Goal: Information Seeking & Learning: Learn about a topic

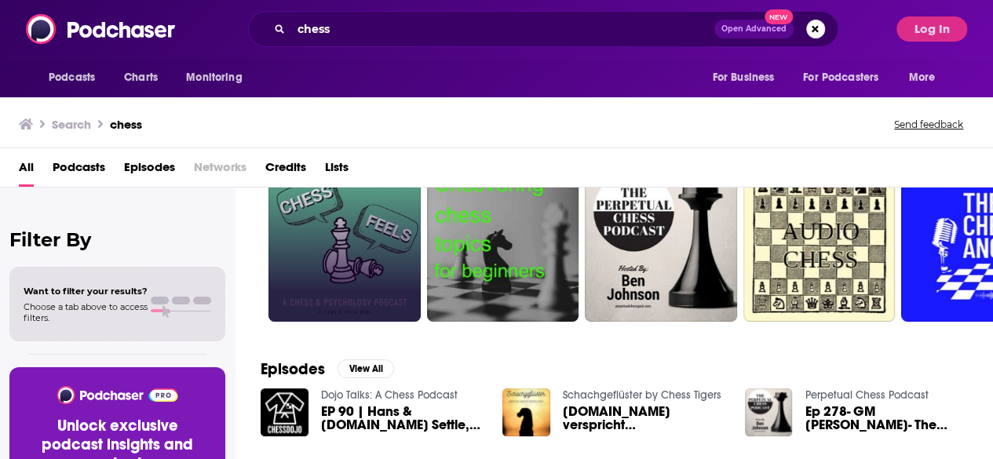
scroll to position [159, 0]
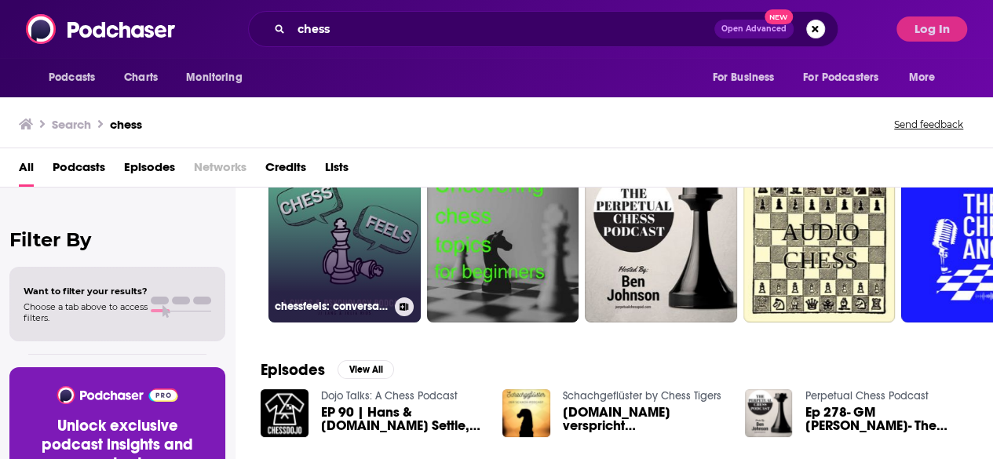
click at [400, 206] on link "chessfeels: conversations about chess, psychology & mental health" at bounding box center [344, 246] width 152 height 152
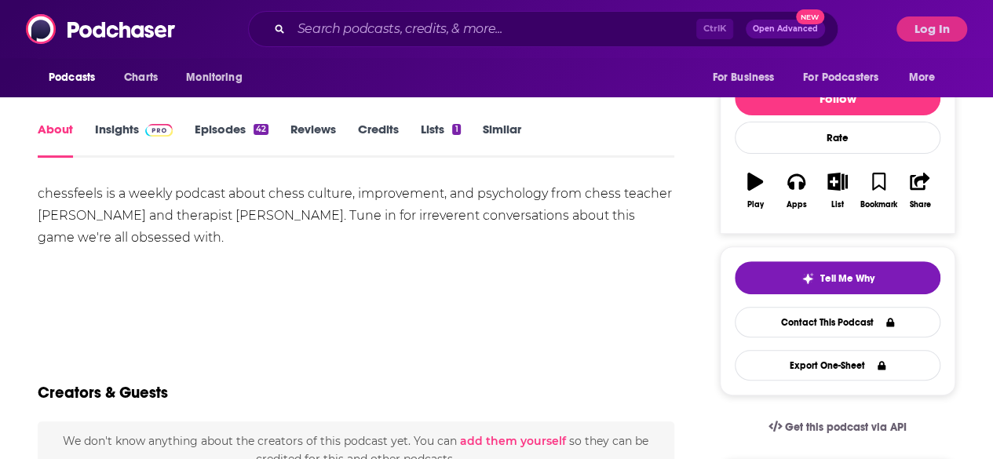
scroll to position [179, 0]
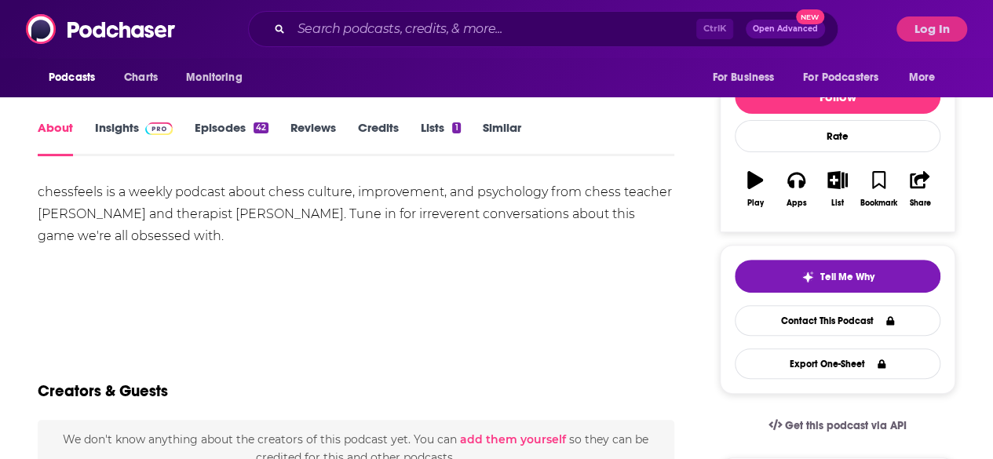
click at [118, 133] on link "Insights" at bounding box center [134, 138] width 78 height 36
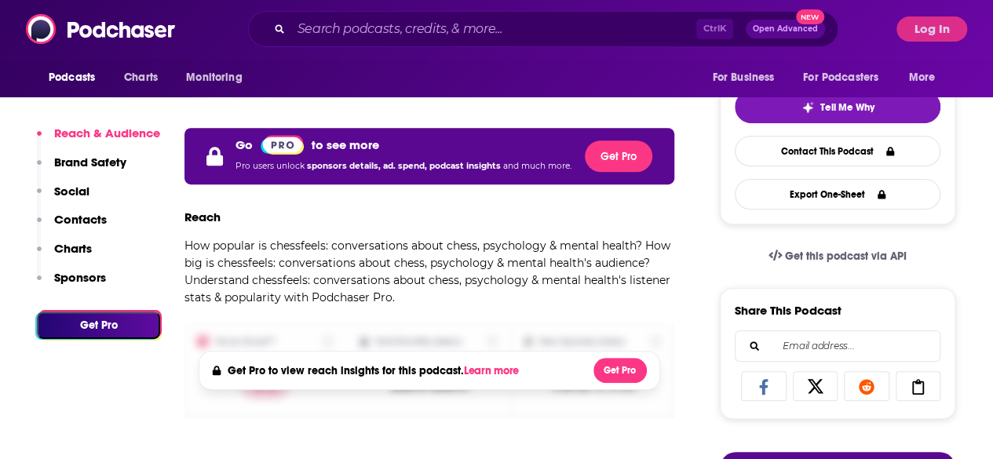
scroll to position [349, 0]
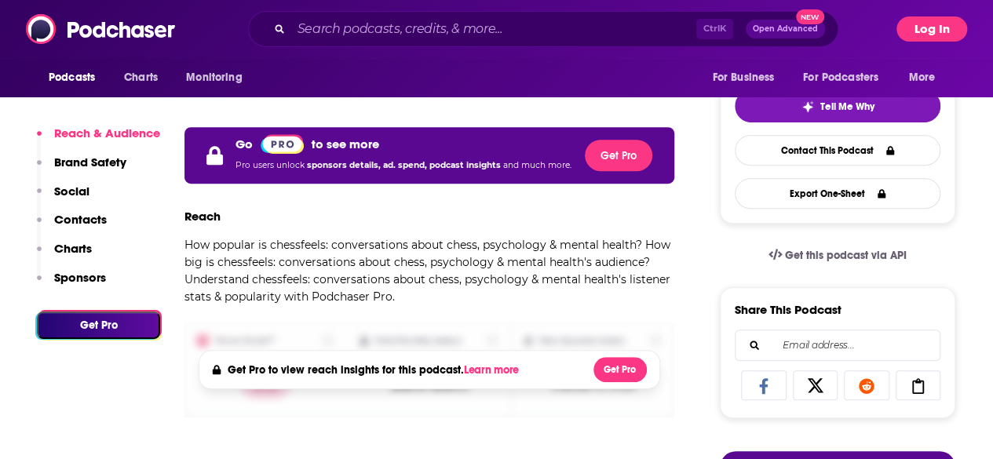
click at [940, 33] on button "Log In" at bounding box center [931, 28] width 71 height 25
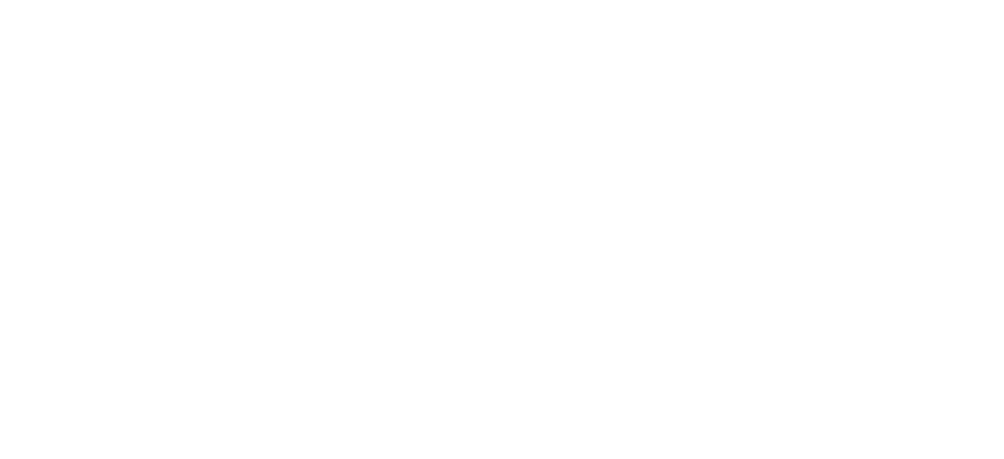
scroll to position [0, 0]
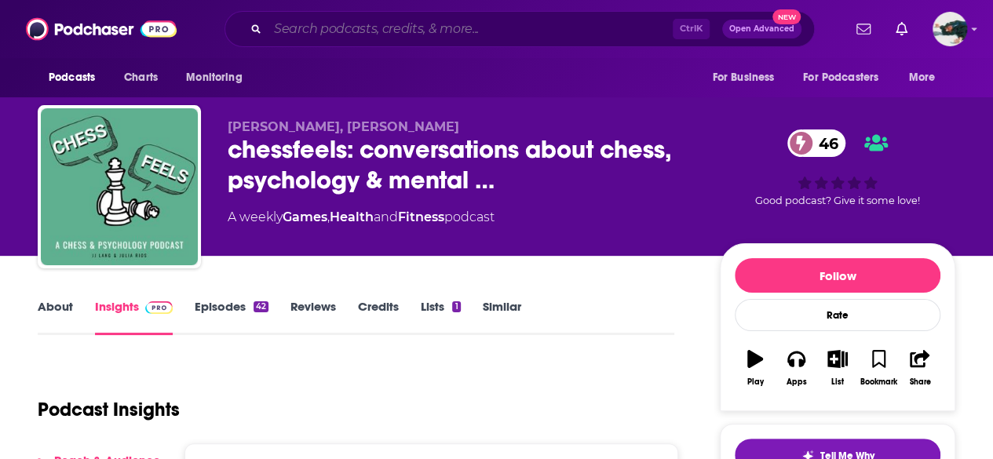
click at [406, 35] on input "Search podcasts, credits, & more..." at bounding box center [470, 28] width 405 height 25
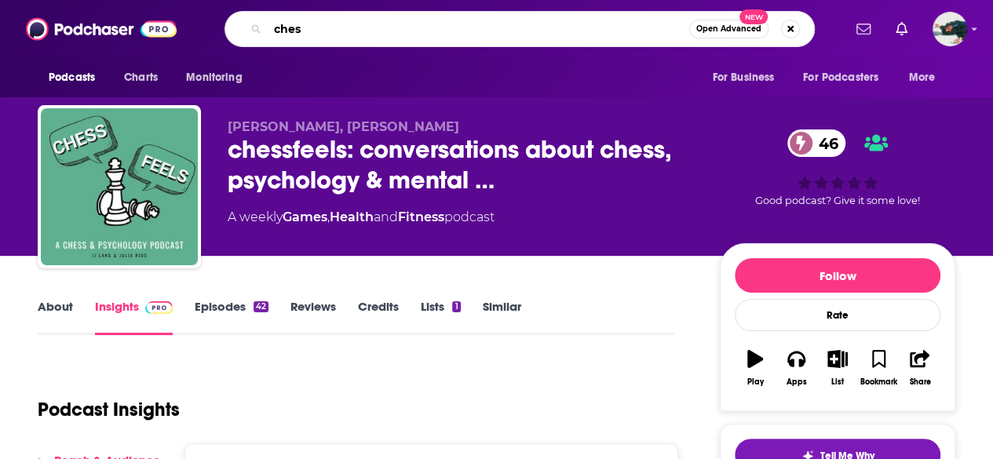
type input "chess"
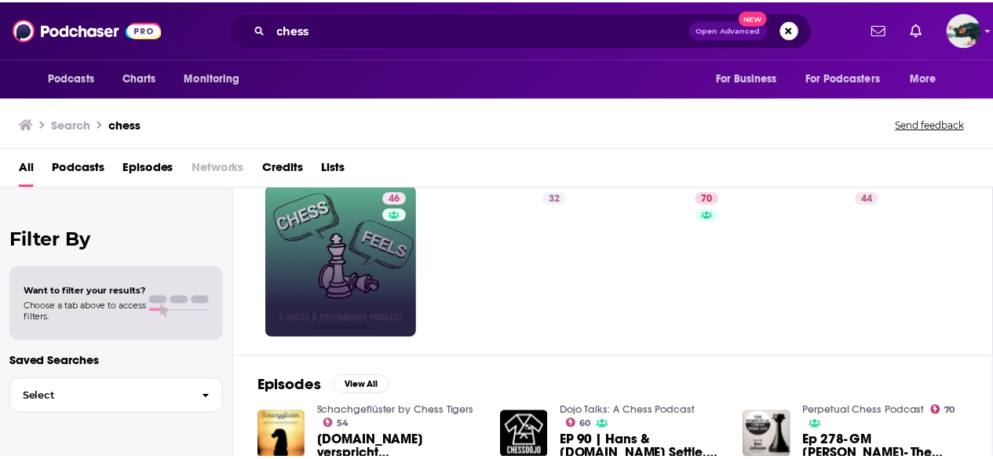
scroll to position [136, 0]
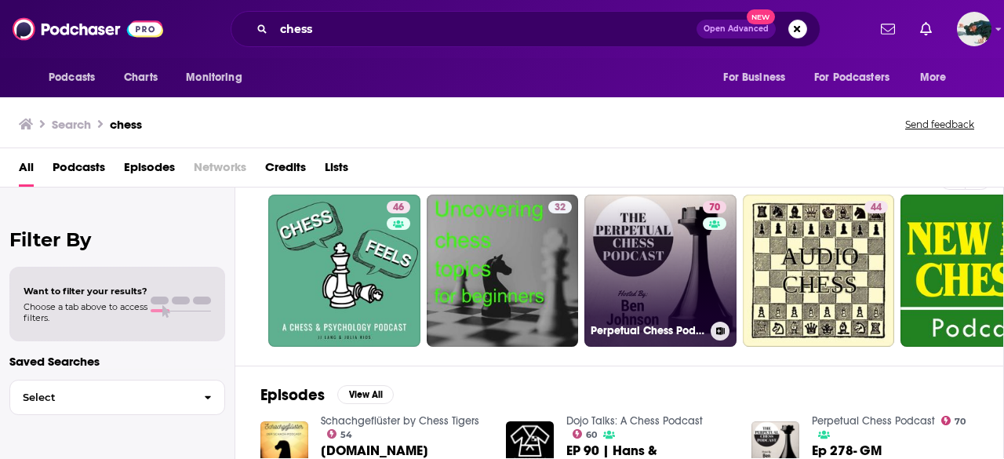
click at [690, 241] on link "70 Perpetual Chess Podcast" at bounding box center [661, 271] width 152 height 152
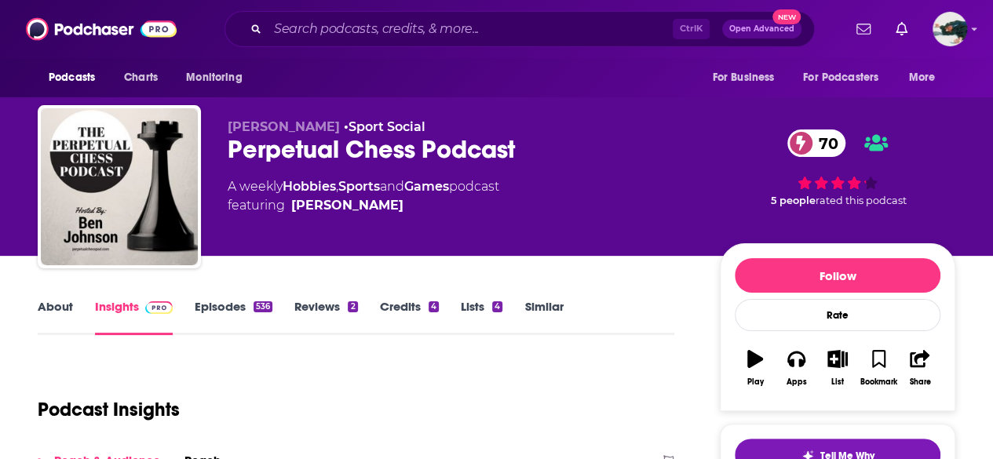
click at [65, 307] on link "About" at bounding box center [55, 317] width 35 height 36
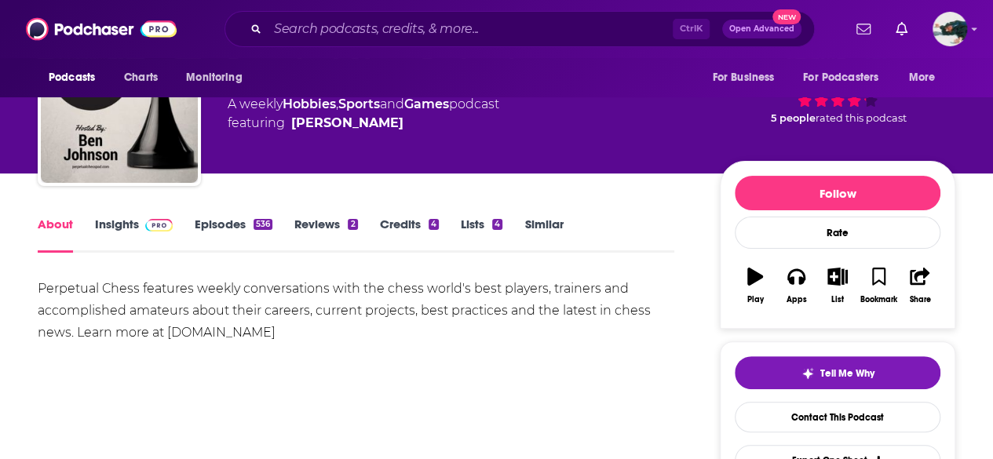
scroll to position [83, 0]
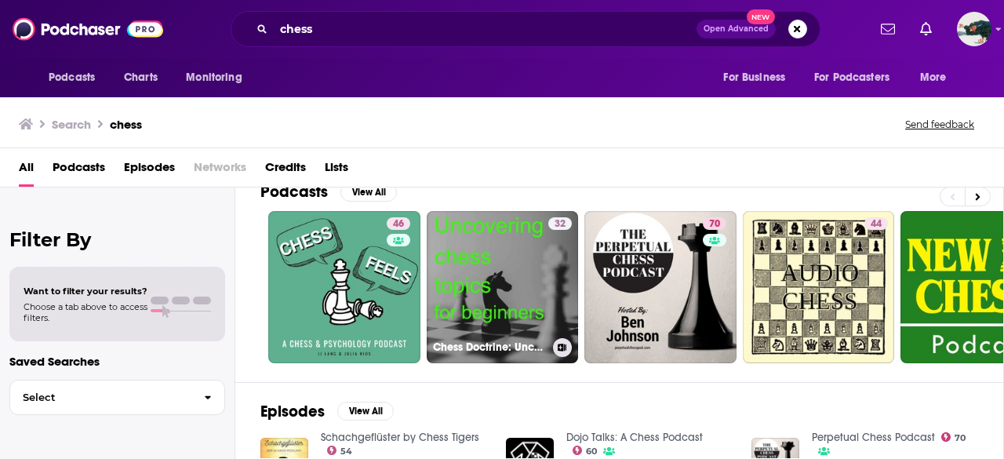
scroll to position [102, 0]
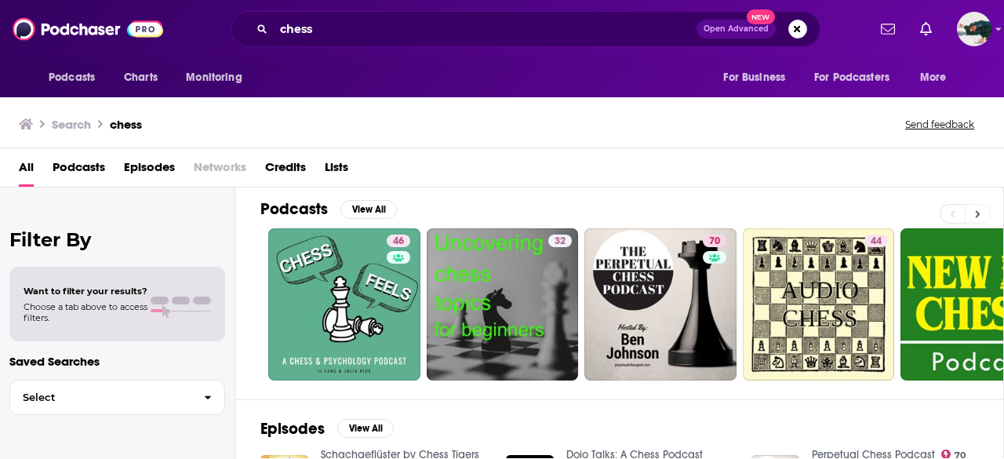
click at [985, 211] on button at bounding box center [978, 214] width 26 height 20
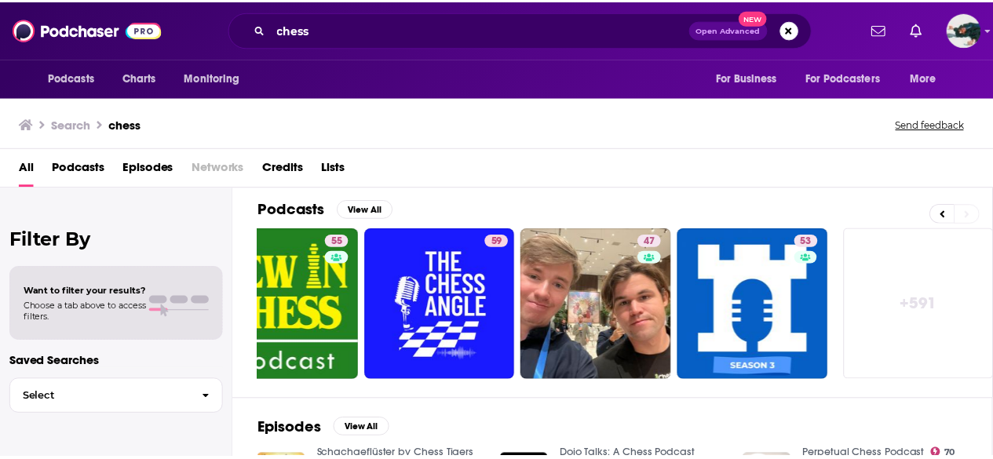
scroll to position [0, 697]
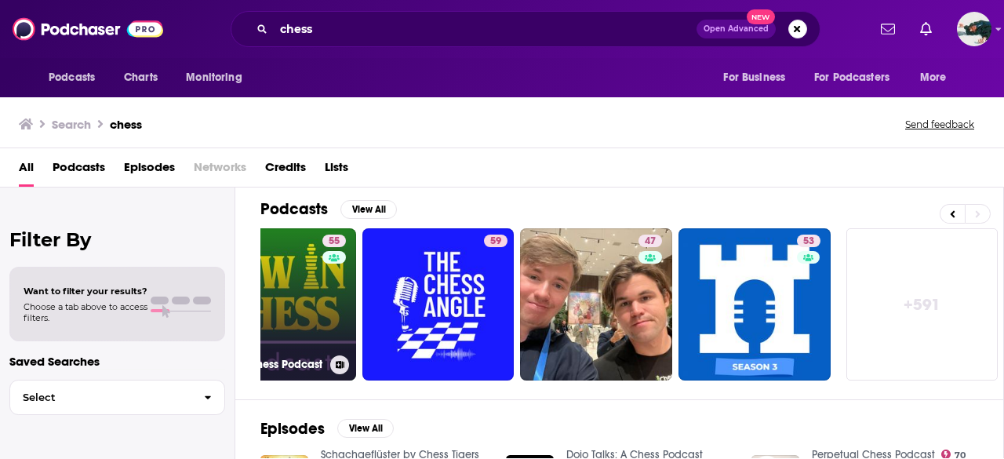
click at [300, 305] on link "55 New In Chess Podcast" at bounding box center [280, 304] width 152 height 152
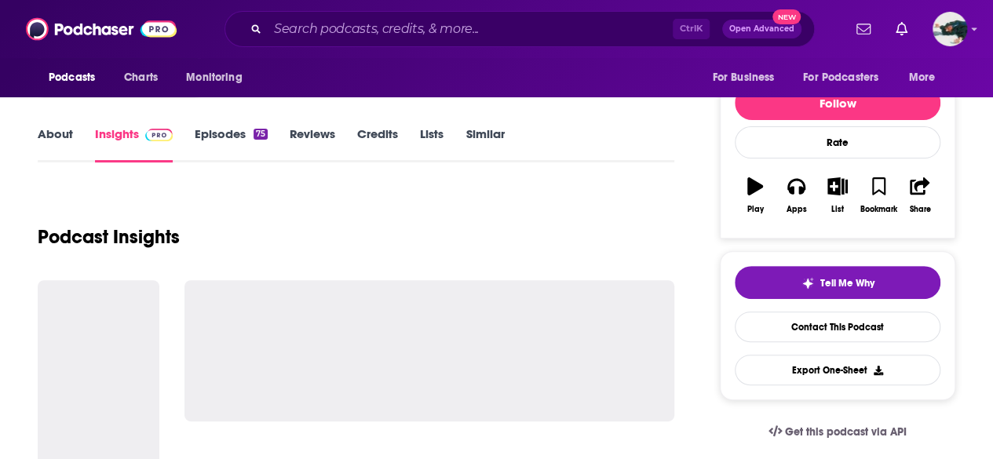
scroll to position [173, 0]
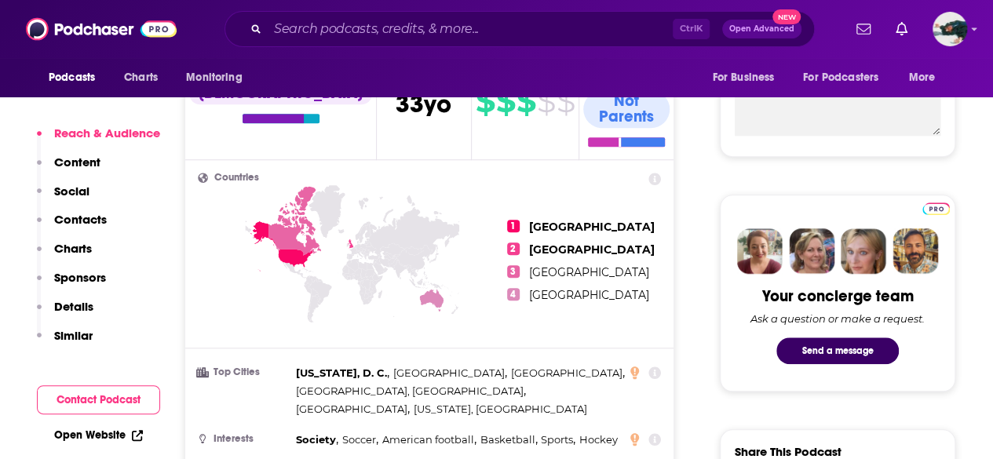
click at [300, 305] on icon at bounding box center [352, 282] width 309 height 195
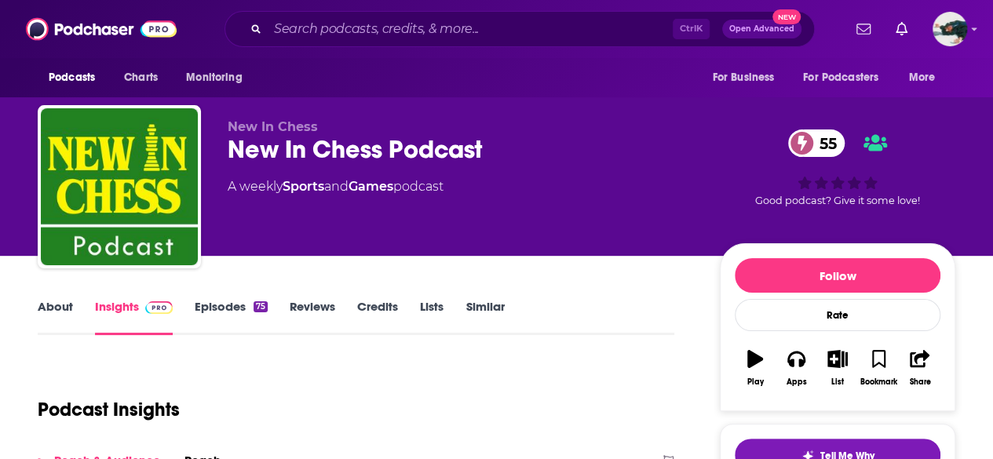
scroll to position [10, 0]
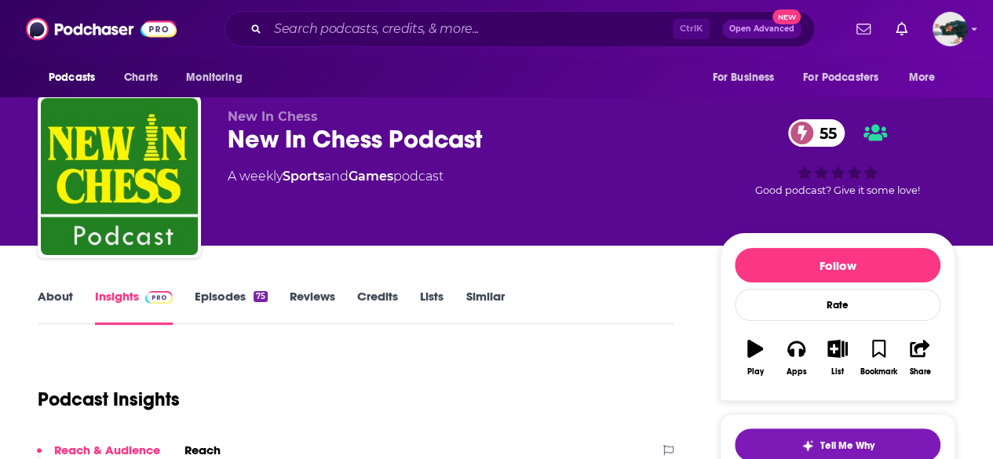
click at [55, 297] on link "About" at bounding box center [55, 307] width 35 height 36
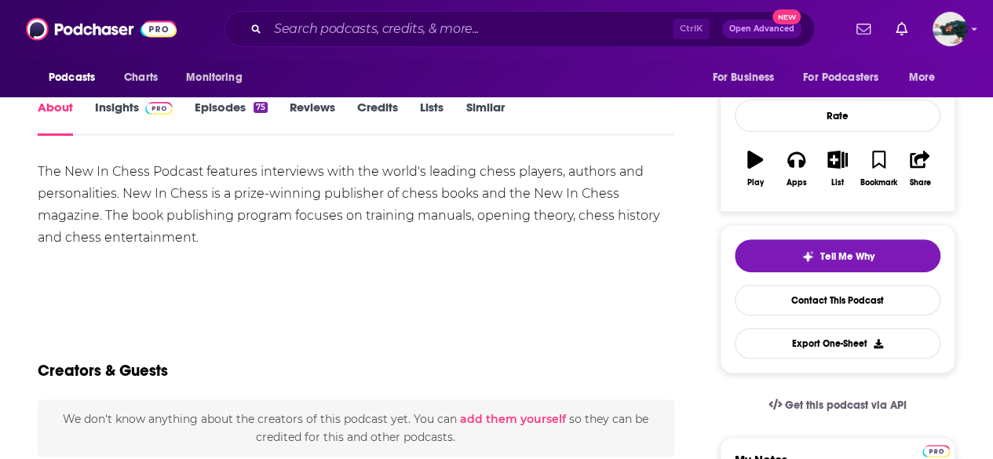
scroll to position [174, 0]
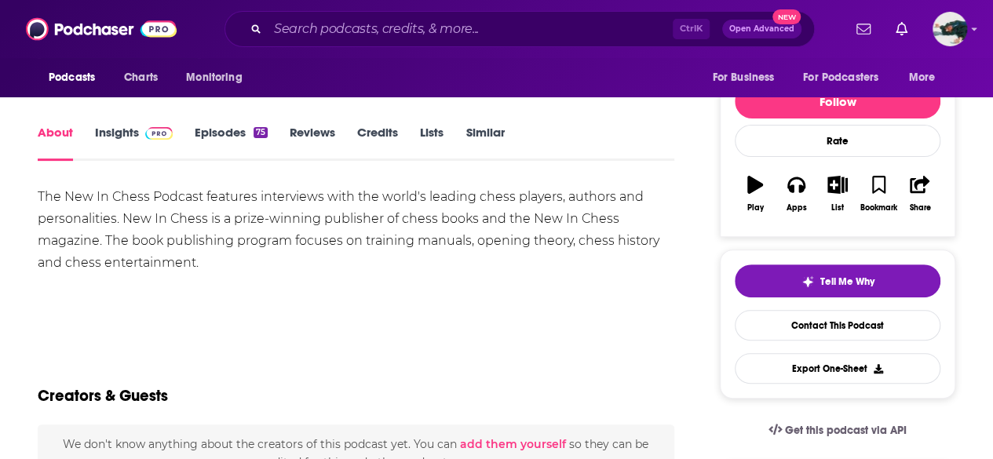
click at [118, 148] on link "Insights" at bounding box center [134, 143] width 78 height 36
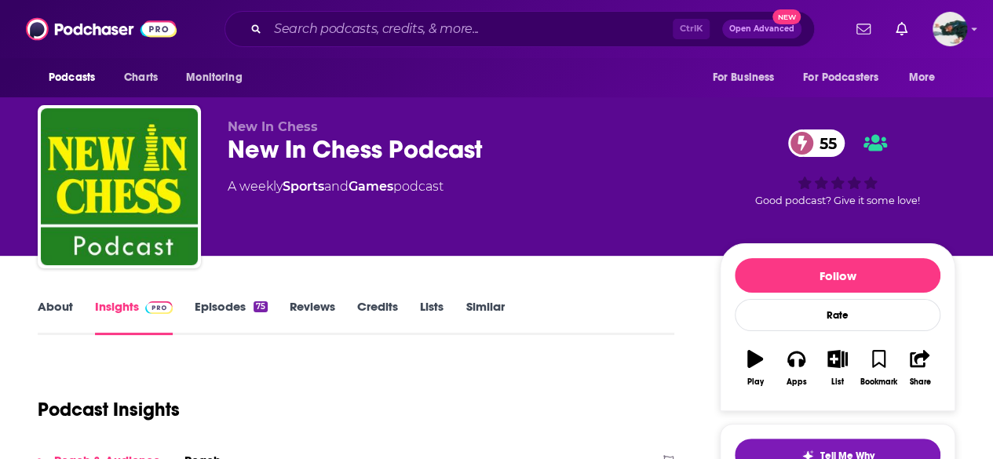
click at [65, 307] on link "About" at bounding box center [55, 317] width 35 height 36
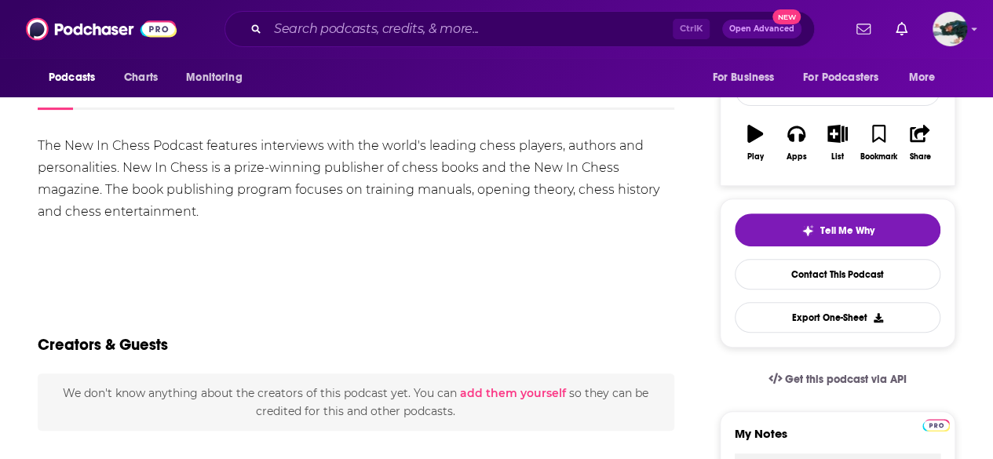
scroll to position [226, 0]
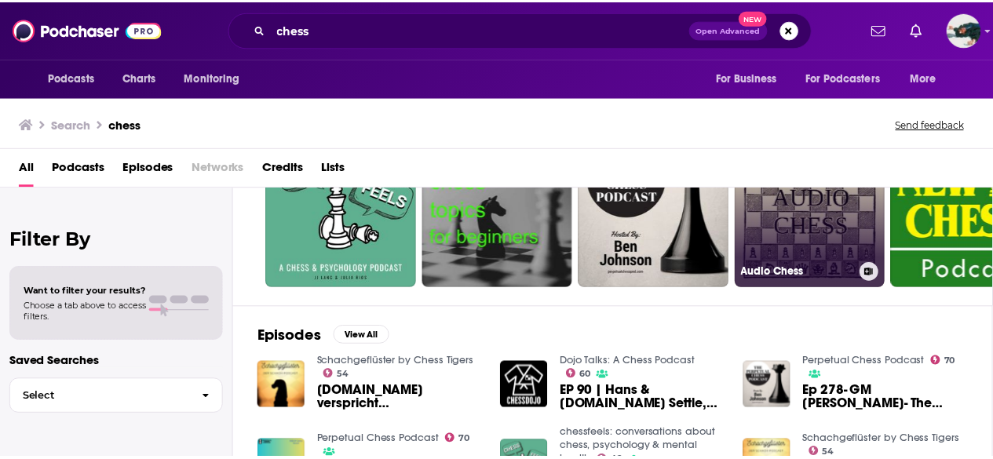
scroll to position [0, 1]
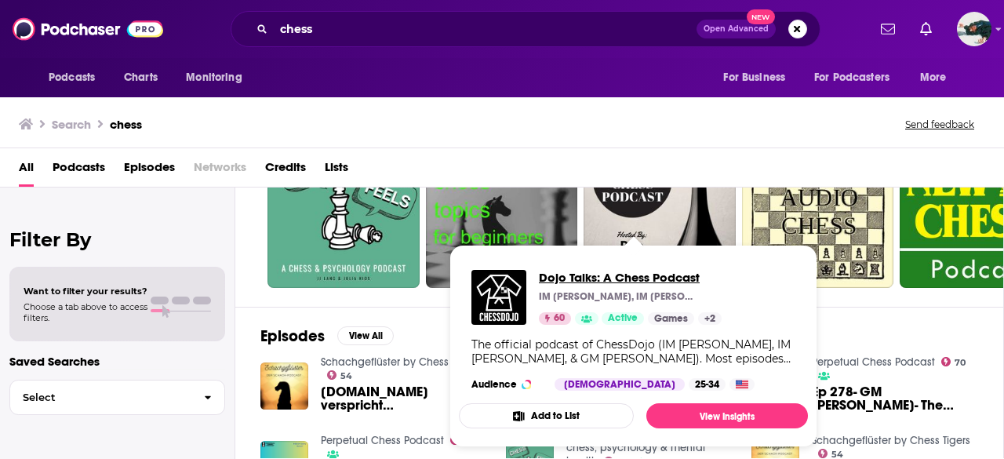
click at [618, 282] on span "Dojo Talks: A Chess Podcast" at bounding box center [630, 277] width 183 height 15
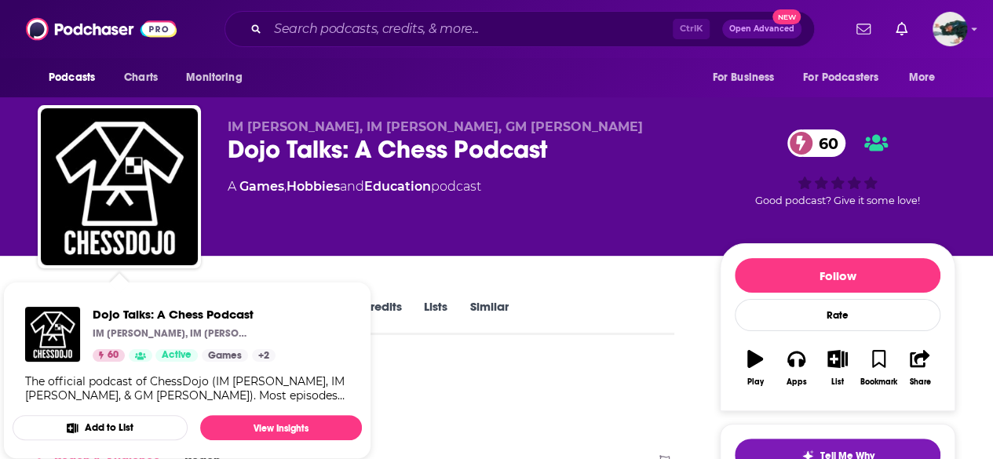
click at [397, 362] on div "Podcast Insights" at bounding box center [350, 400] width 624 height 80
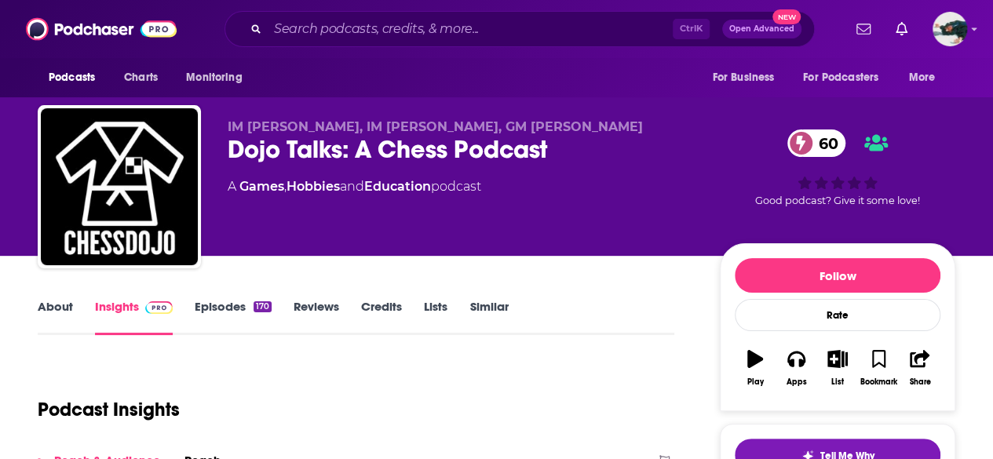
click at [49, 308] on link "About" at bounding box center [55, 317] width 35 height 36
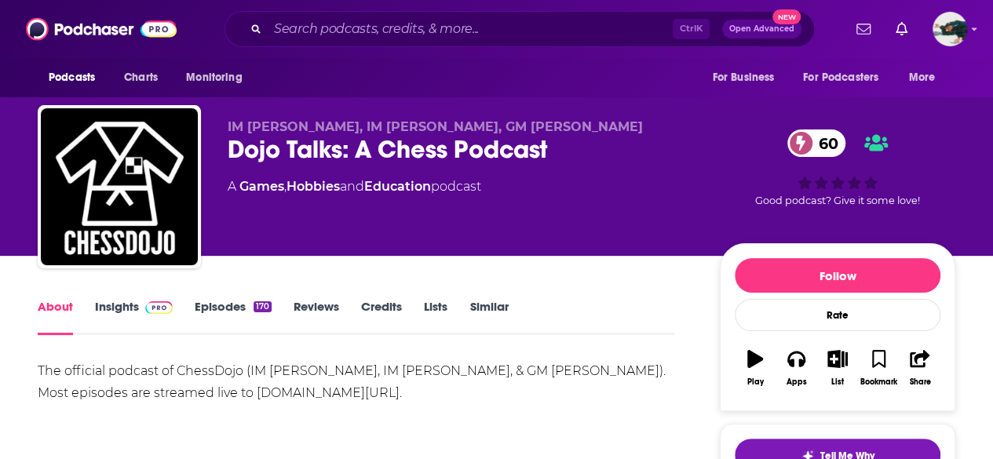
click at [138, 321] on link "Insights" at bounding box center [134, 317] width 78 height 36
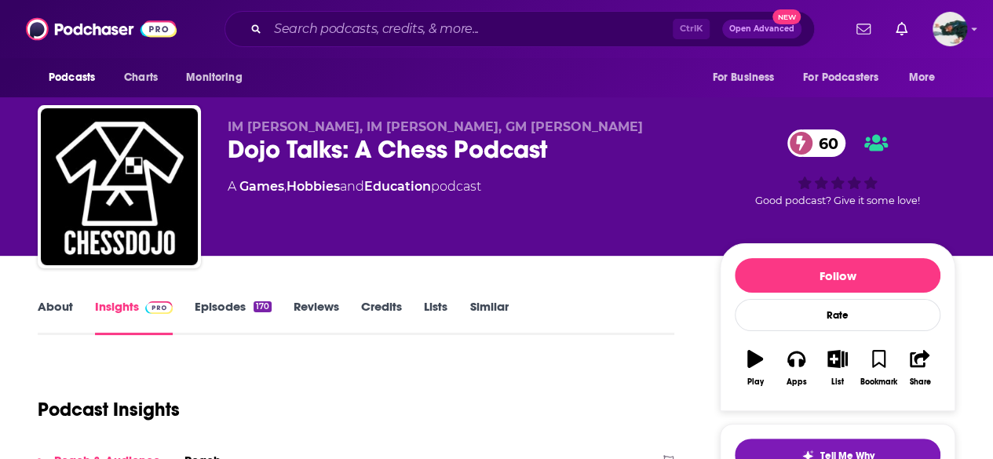
click at [57, 305] on link "About" at bounding box center [55, 317] width 35 height 36
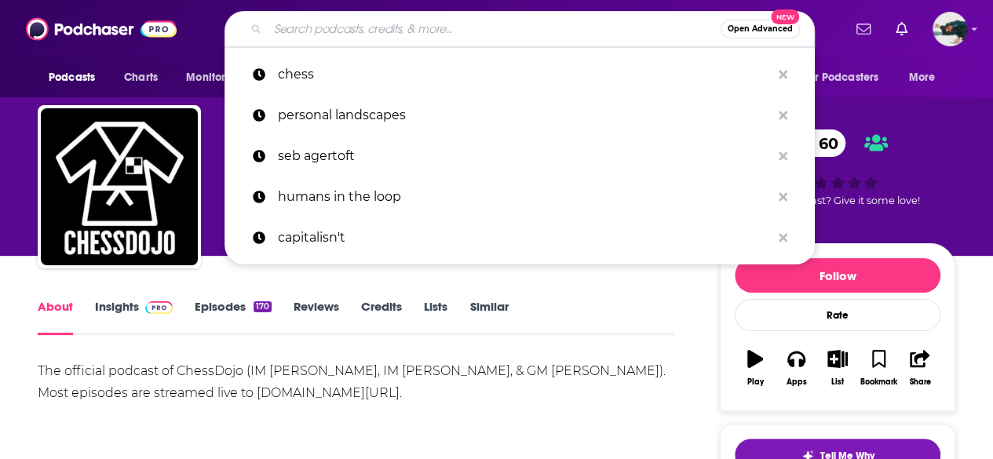
click at [319, 35] on input "Search podcasts, credits, & more..." at bounding box center [494, 28] width 453 height 25
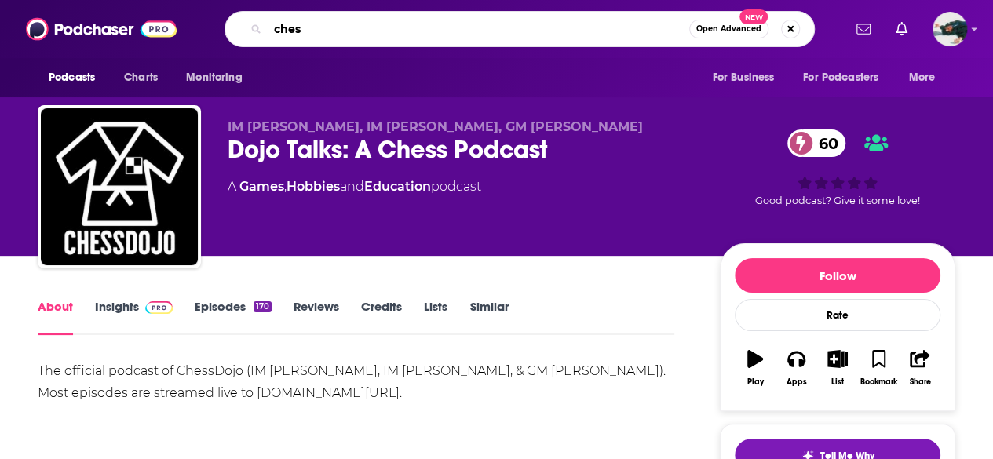
type input "chess"
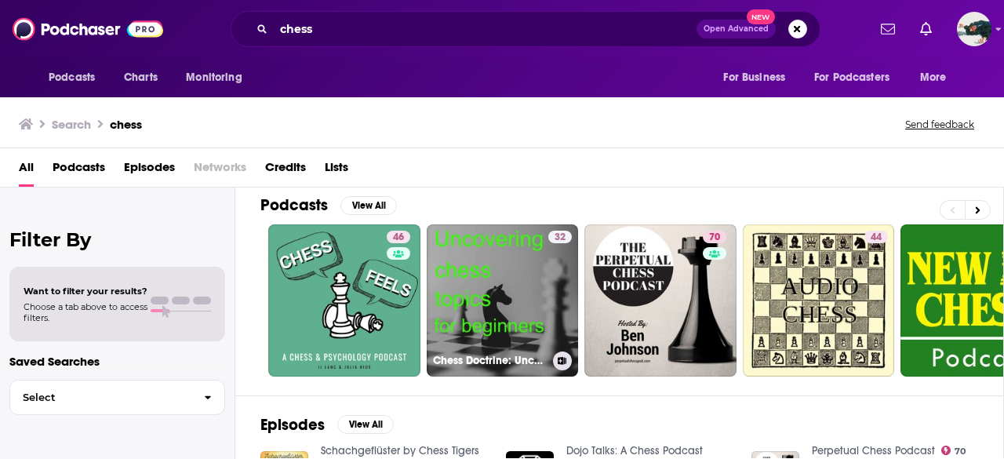
scroll to position [107, 0]
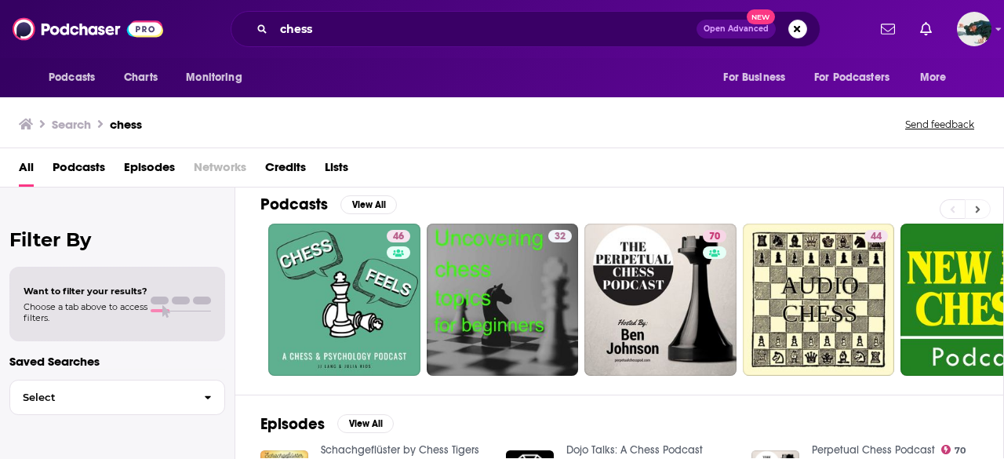
click at [985, 207] on button at bounding box center [978, 209] width 26 height 20
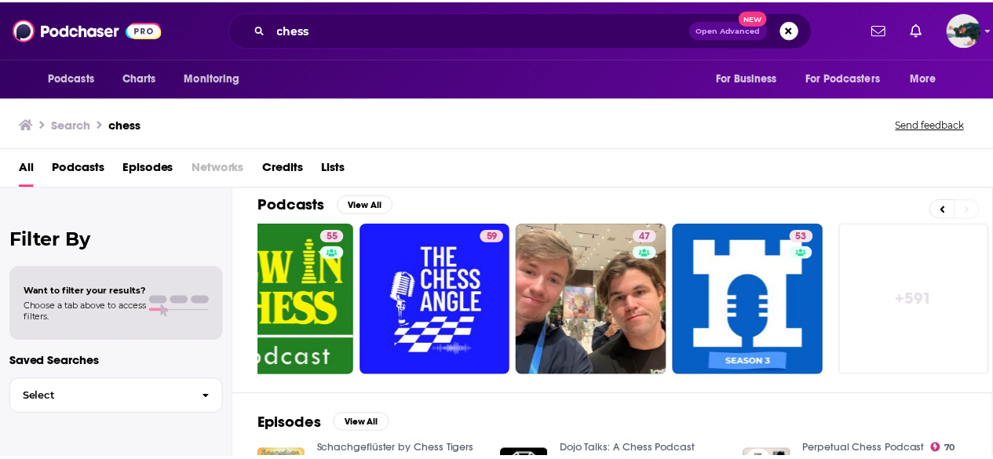
scroll to position [0, 697]
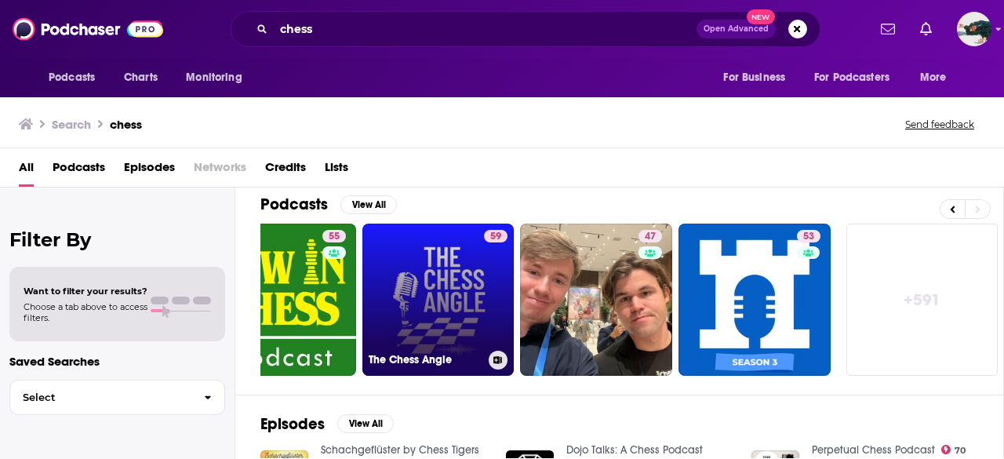
click at [402, 319] on link "59 The Chess Angle" at bounding box center [438, 300] width 152 height 152
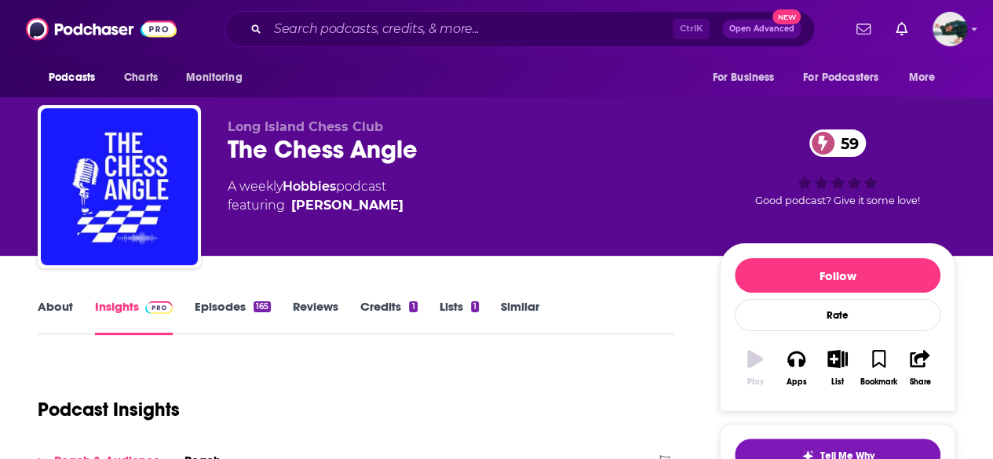
click at [64, 316] on link "About" at bounding box center [55, 317] width 35 height 36
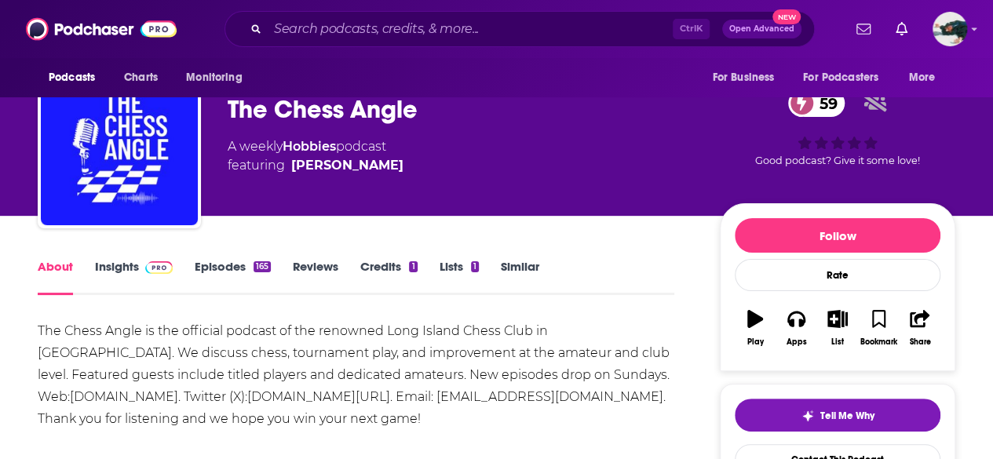
scroll to position [42, 0]
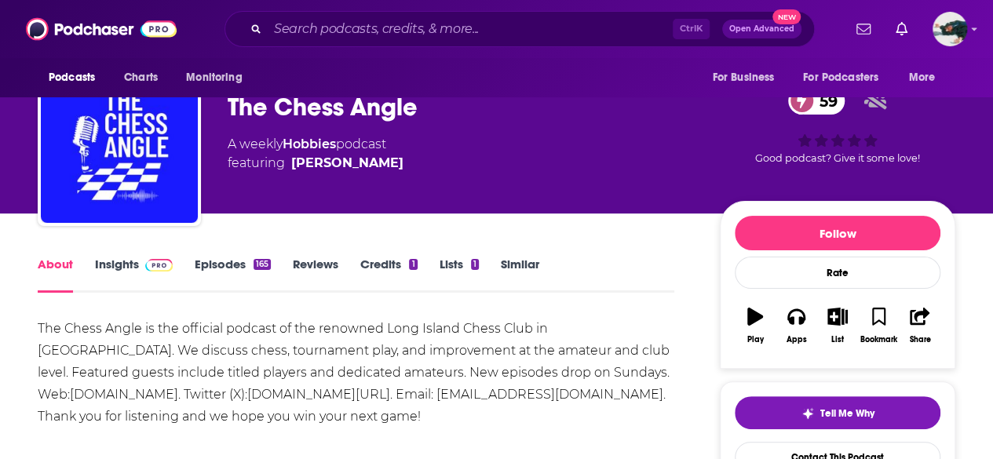
drag, startPoint x: 108, startPoint y: 356, endPoint x: 111, endPoint y: 348, distance: 9.2
click at [111, 348] on div "The Chess Angle is the official podcast of the renowned Long Island Chess Club …" at bounding box center [356, 373] width 636 height 110
click at [502, 359] on div "The Chess Angle is the official podcast of the renowned Long Island Chess Club …" at bounding box center [356, 373] width 636 height 110
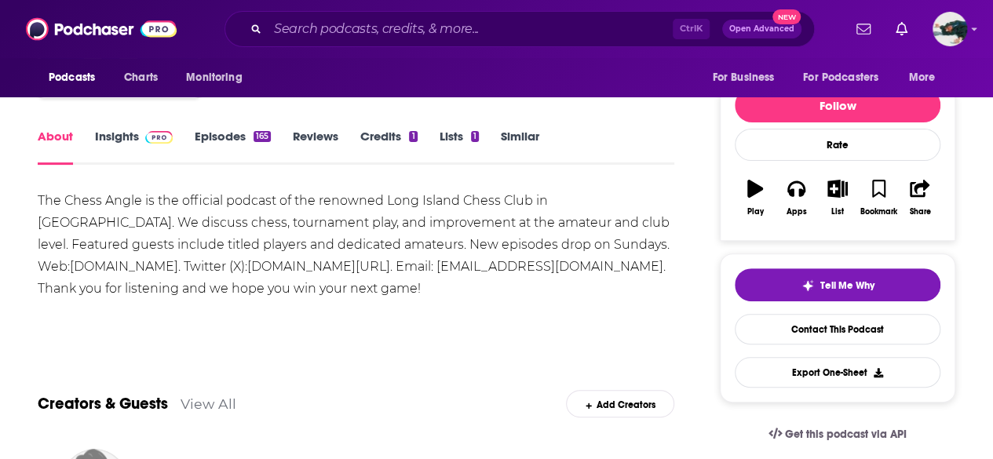
scroll to position [171, 0]
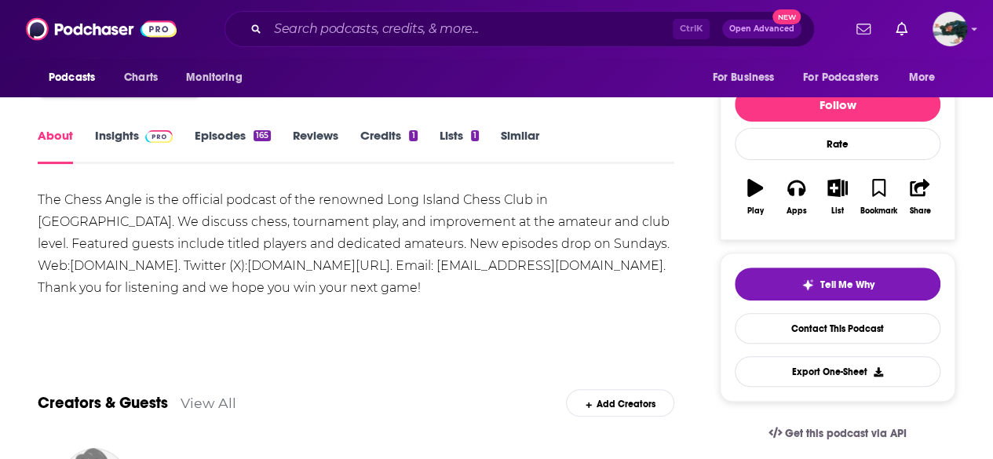
click at [135, 156] on link "Insights" at bounding box center [134, 146] width 78 height 36
